Goal: Task Accomplishment & Management: Use online tool/utility

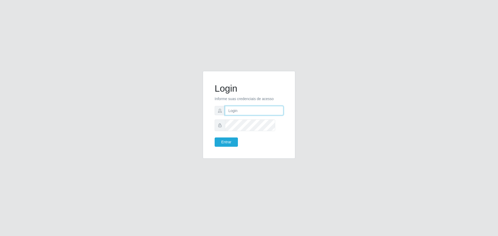
click at [242, 115] on input "text" at bounding box center [254, 110] width 58 height 9
type input "[PERSON_NAME][EMAIL_ADDRESS][DOMAIN_NAME]"
click at [215, 137] on button "Entrar" at bounding box center [226, 141] width 23 height 9
click at [233, 147] on button "Entrar" at bounding box center [226, 141] width 23 height 9
click at [230, 129] on div at bounding box center [249, 124] width 69 height 11
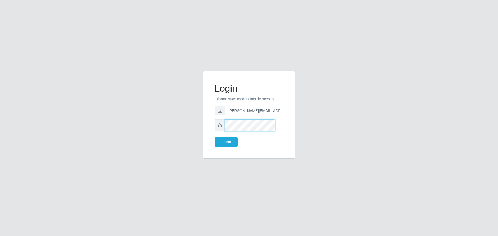
click at [215, 137] on button "Entrar" at bounding box center [226, 141] width 23 height 9
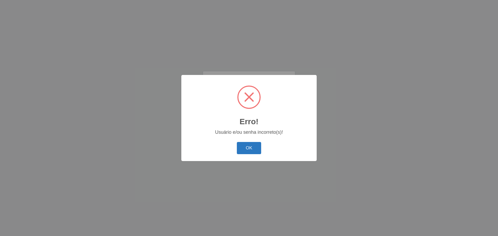
click at [237, 152] on button "OK" at bounding box center [249, 148] width 25 height 12
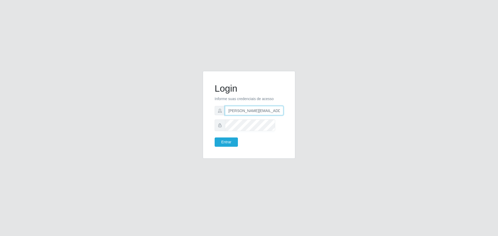
click at [240, 114] on input "[PERSON_NAME][EMAIL_ADDRESS][DOMAIN_NAME]" at bounding box center [254, 110] width 58 height 9
click at [220, 130] on div at bounding box center [249, 124] width 69 height 11
click at [215, 137] on button "Entrar" at bounding box center [226, 141] width 23 height 9
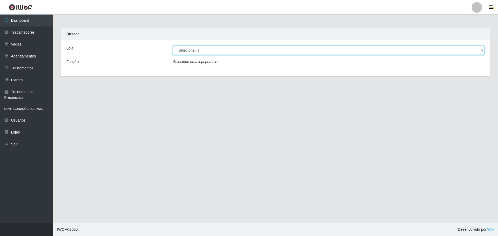
click at [194, 55] on select "[Selecione...] [GEOGRAPHIC_DATA] - [GEOGRAPHIC_DATA]" at bounding box center [329, 50] width 312 height 9
select select "524"
click at [174, 50] on select "[Selecione...] [GEOGRAPHIC_DATA] - [GEOGRAPHIC_DATA]" at bounding box center [329, 50] width 312 height 9
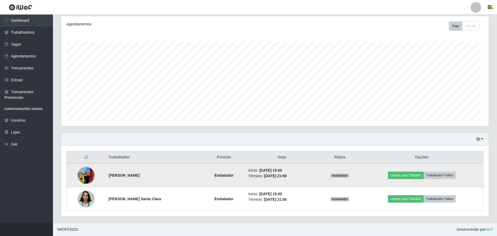
scroll to position [107, 0]
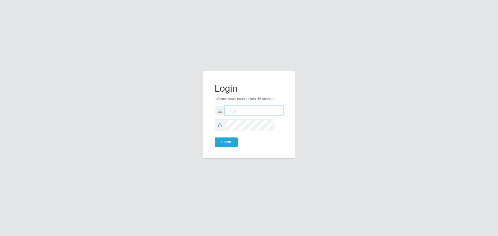
click at [261, 115] on input "text" at bounding box center [254, 110] width 58 height 9
type input "[PERSON_NAME][EMAIL_ADDRESS][DOMAIN_NAME]"
click at [215, 137] on button "Entrar" at bounding box center [226, 141] width 23 height 9
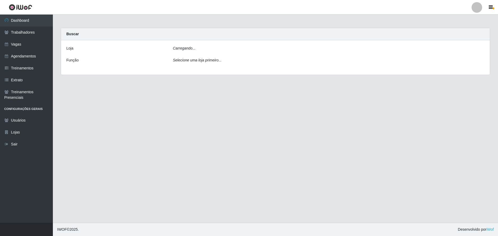
click at [239, 148] on main "Carregando... Buscar Loja Carregando... Função Selecione uma loja primeiro..." at bounding box center [276, 119] width 446 height 208
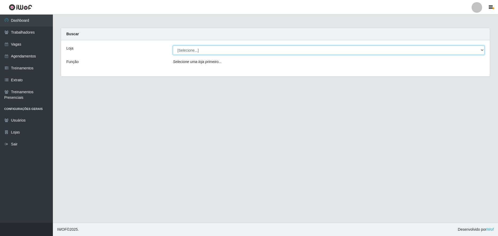
drag, startPoint x: 233, startPoint y: 56, endPoint x: 230, endPoint y: 59, distance: 4.1
click at [233, 55] on select "[Selecione...] [GEOGRAPHIC_DATA] - [GEOGRAPHIC_DATA]" at bounding box center [329, 50] width 312 height 9
select select "524"
click at [174, 50] on select "[Selecione...] [GEOGRAPHIC_DATA] - [GEOGRAPHIC_DATA]" at bounding box center [329, 50] width 312 height 9
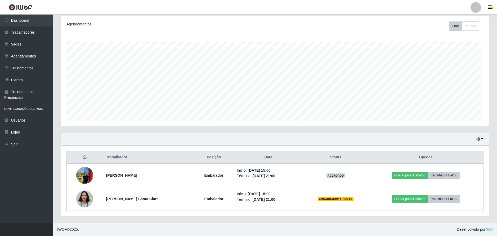
scroll to position [107, 0]
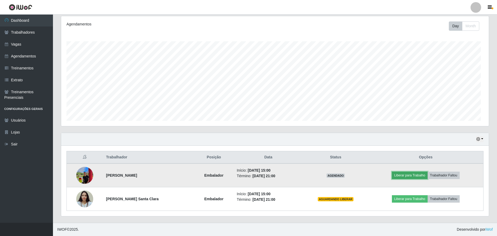
click at [392, 171] on button "Liberar para Trabalho" at bounding box center [410, 174] width 36 height 7
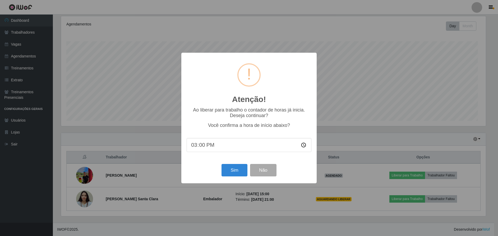
click at [212, 152] on input "15:00" at bounding box center [249, 145] width 125 height 14
click at [202, 152] on input "15:00" at bounding box center [249, 145] width 125 height 14
click at [201, 152] on input "15:00" at bounding box center [249, 145] width 125 height 14
click at [193, 152] on input "15:00" at bounding box center [249, 145] width 125 height 14
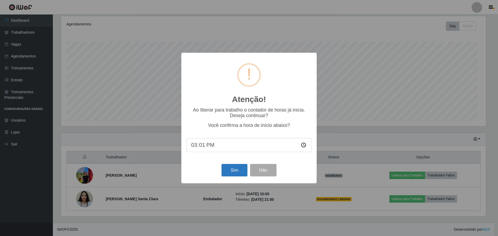
type input "15:11"
click at [229, 176] on button "Sim" at bounding box center [235, 170] width 26 height 12
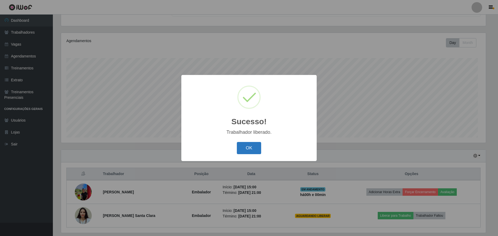
click at [255, 154] on button "OK" at bounding box center [249, 148] width 25 height 12
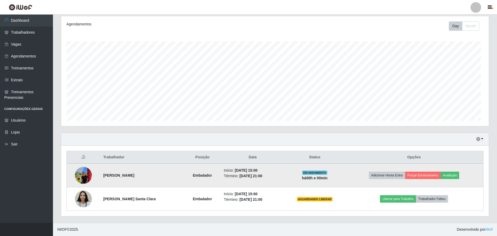
scroll to position [107, 0]
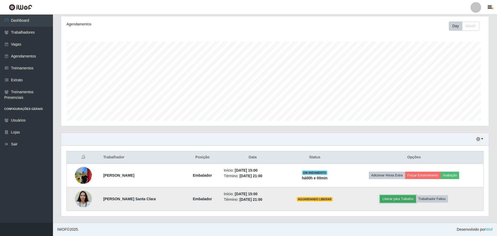
click at [403, 195] on button "Liberar para Trabalho" at bounding box center [398, 198] width 36 height 7
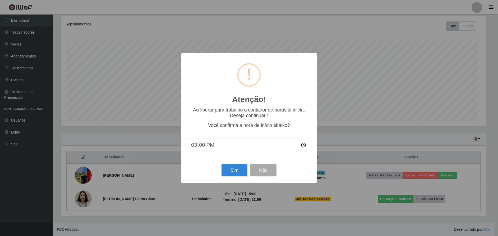
click at [194, 152] on input "15:00" at bounding box center [249, 145] width 125 height 14
click at [193, 152] on input "15:00" at bounding box center [249, 145] width 125 height 14
type input "15:11"
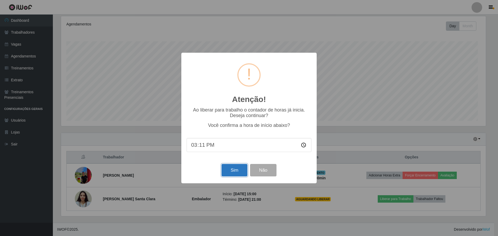
click at [232, 176] on button "Sim" at bounding box center [235, 170] width 26 height 12
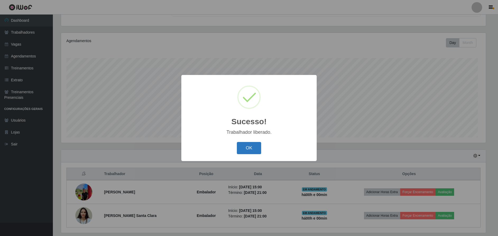
click at [249, 154] on button "OK" at bounding box center [249, 148] width 25 height 12
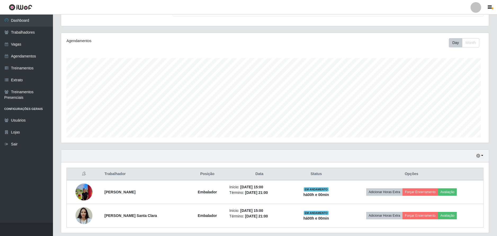
scroll to position [107, 0]
